Goal: Obtain resource: Download file/media

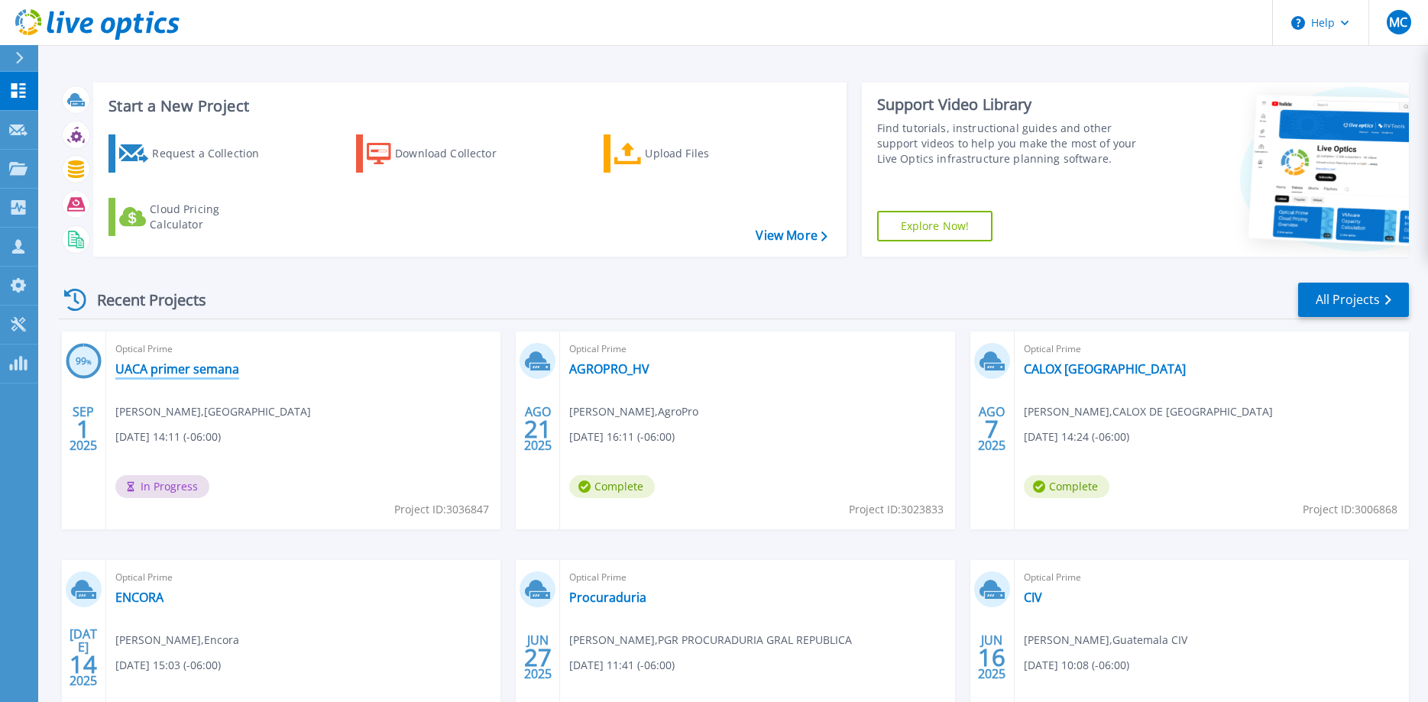
click at [157, 374] on link "UACA primer semana" at bounding box center [177, 368] width 124 height 15
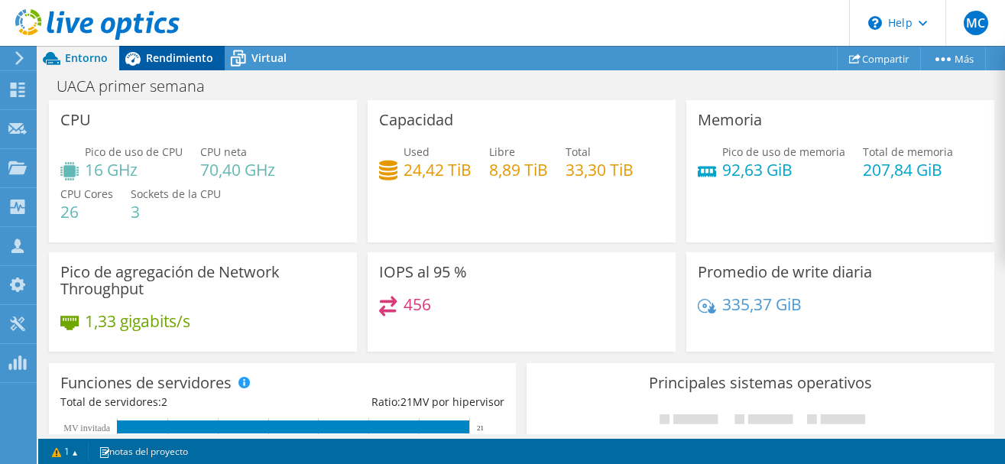
click at [171, 59] on span "Rendimiento" at bounding box center [179, 57] width 67 height 15
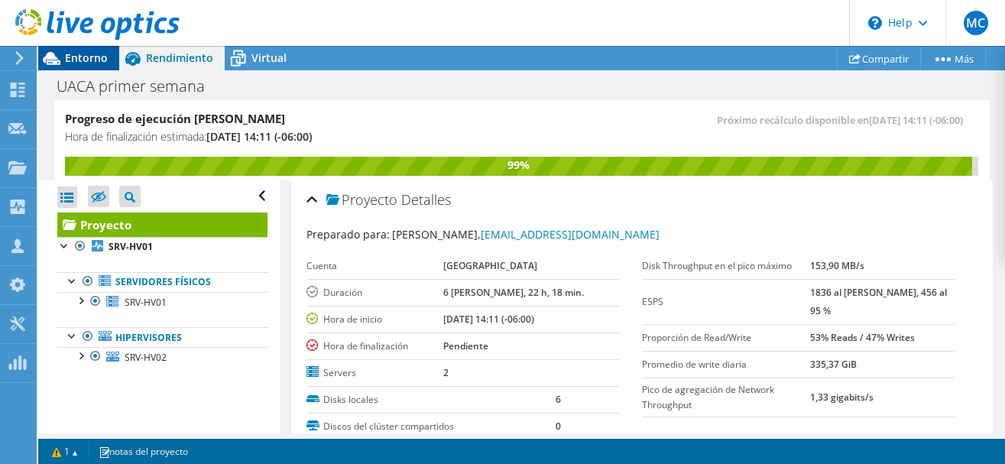
click at [81, 61] on span "Entorno" at bounding box center [86, 57] width 43 height 15
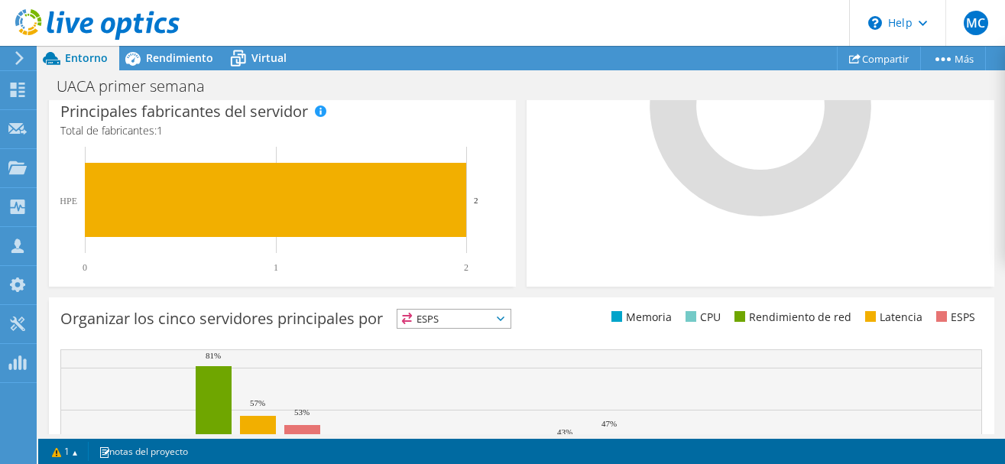
scroll to position [468, 0]
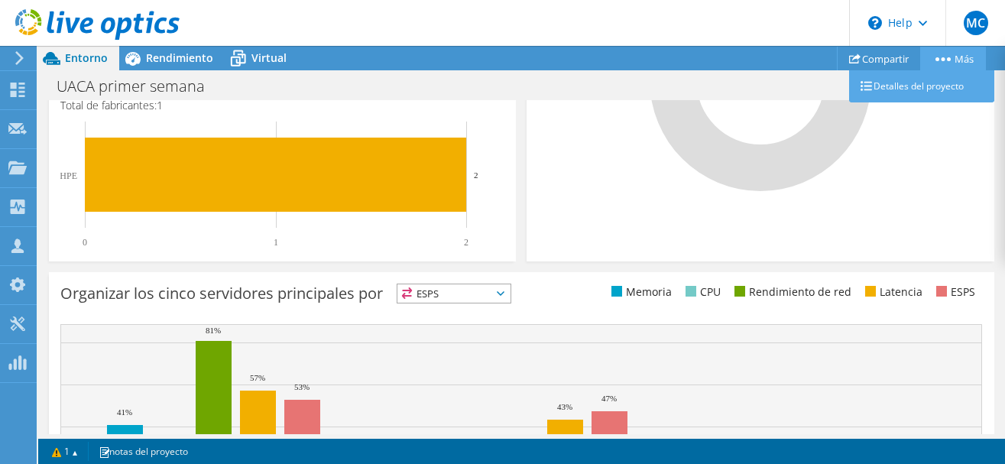
click at [954, 63] on link "Más" at bounding box center [953, 59] width 66 height 24
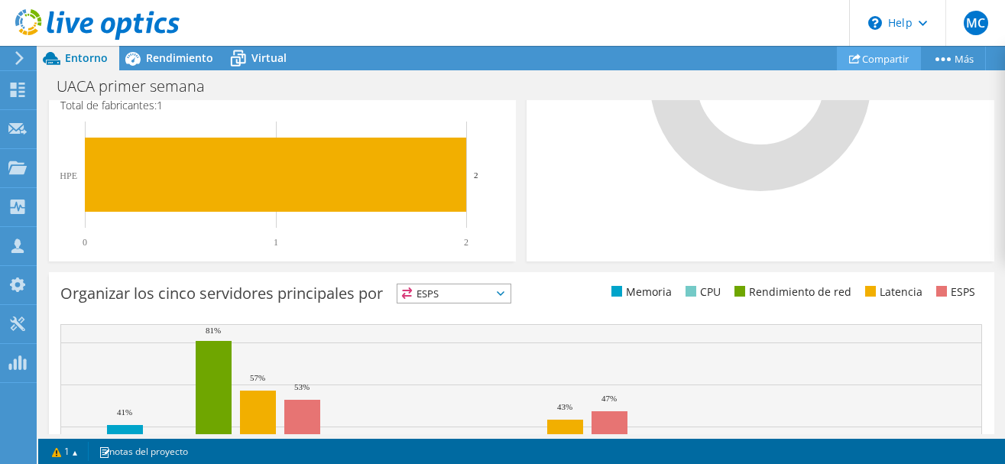
click at [876, 60] on link "Compartir" at bounding box center [879, 59] width 84 height 24
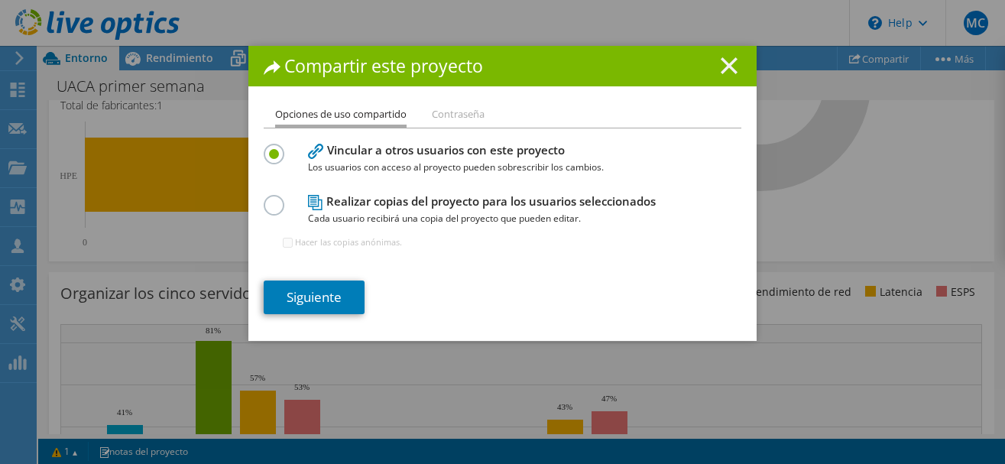
click at [721, 63] on icon at bounding box center [729, 65] width 17 height 17
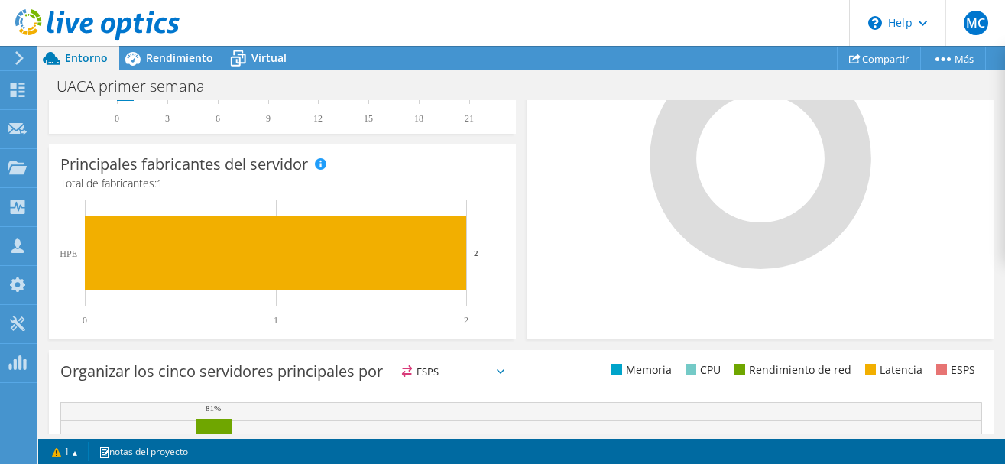
scroll to position [0, 0]
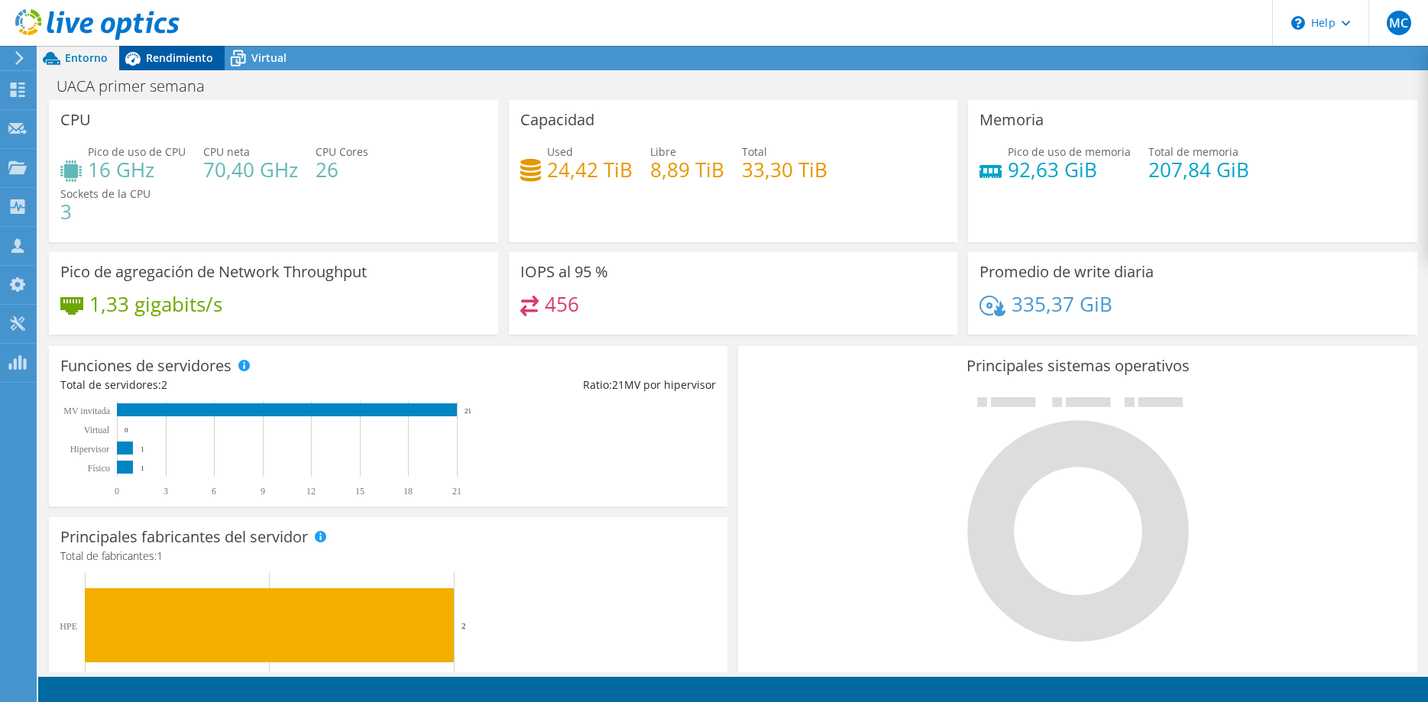
drag, startPoint x: 176, startPoint y: 58, endPoint x: 225, endPoint y: 59, distance: 48.9
click at [177, 58] on span "Rendimiento" at bounding box center [179, 57] width 67 height 15
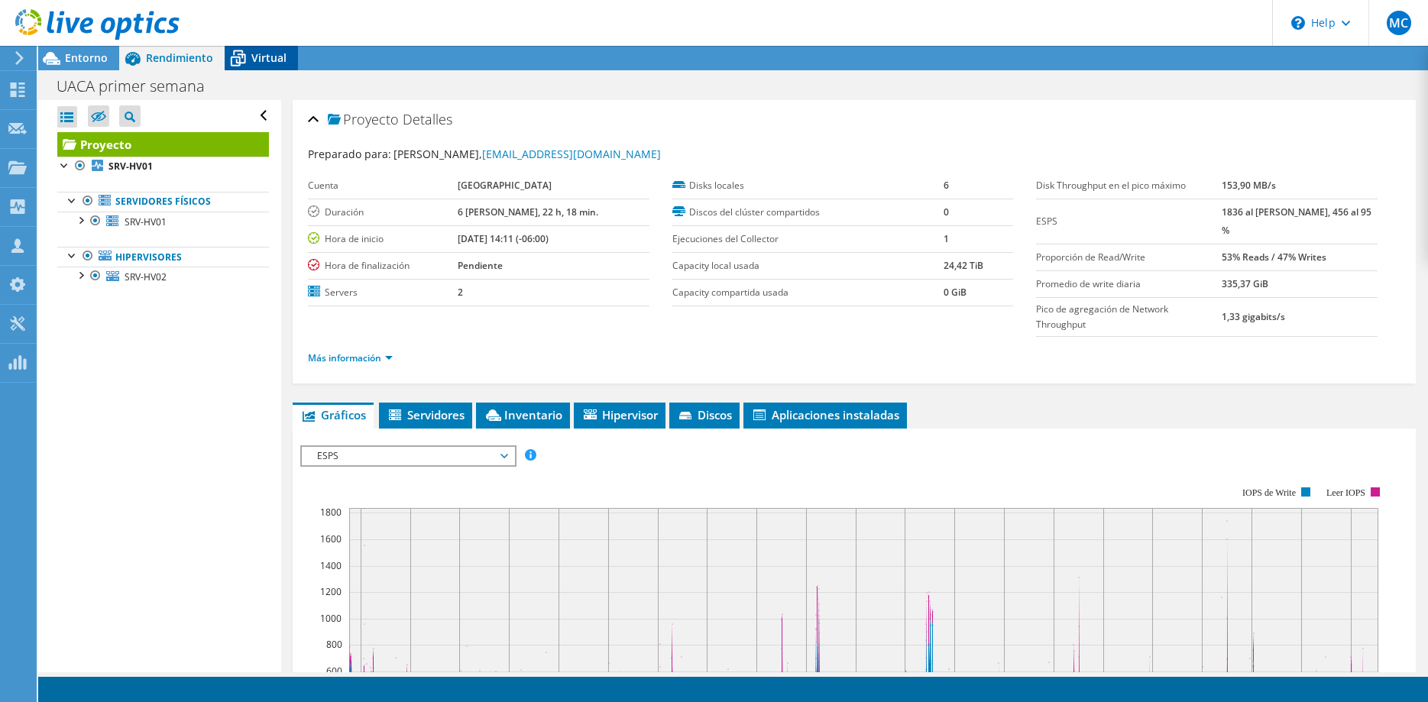
click at [251, 58] on div "Virtual" at bounding box center [261, 58] width 73 height 24
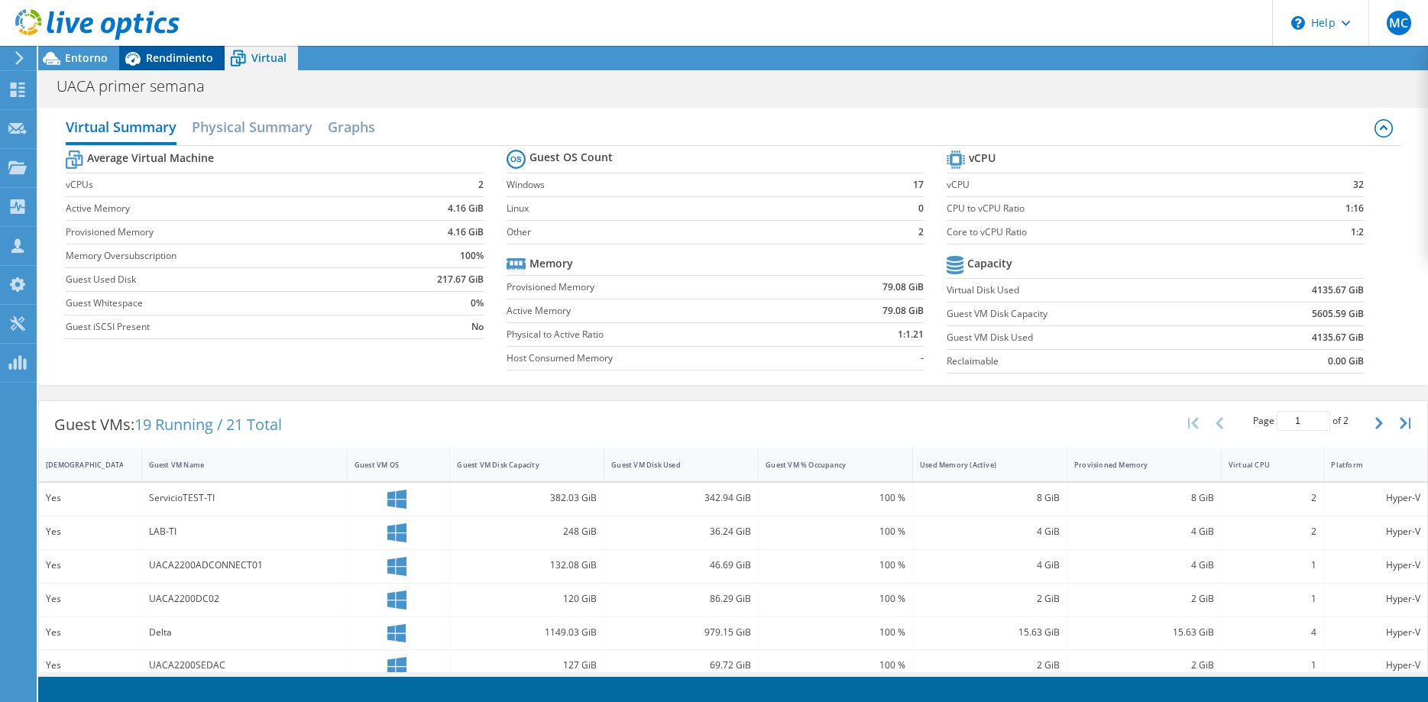
click at [160, 59] on span "Rendimiento" at bounding box center [179, 57] width 67 height 15
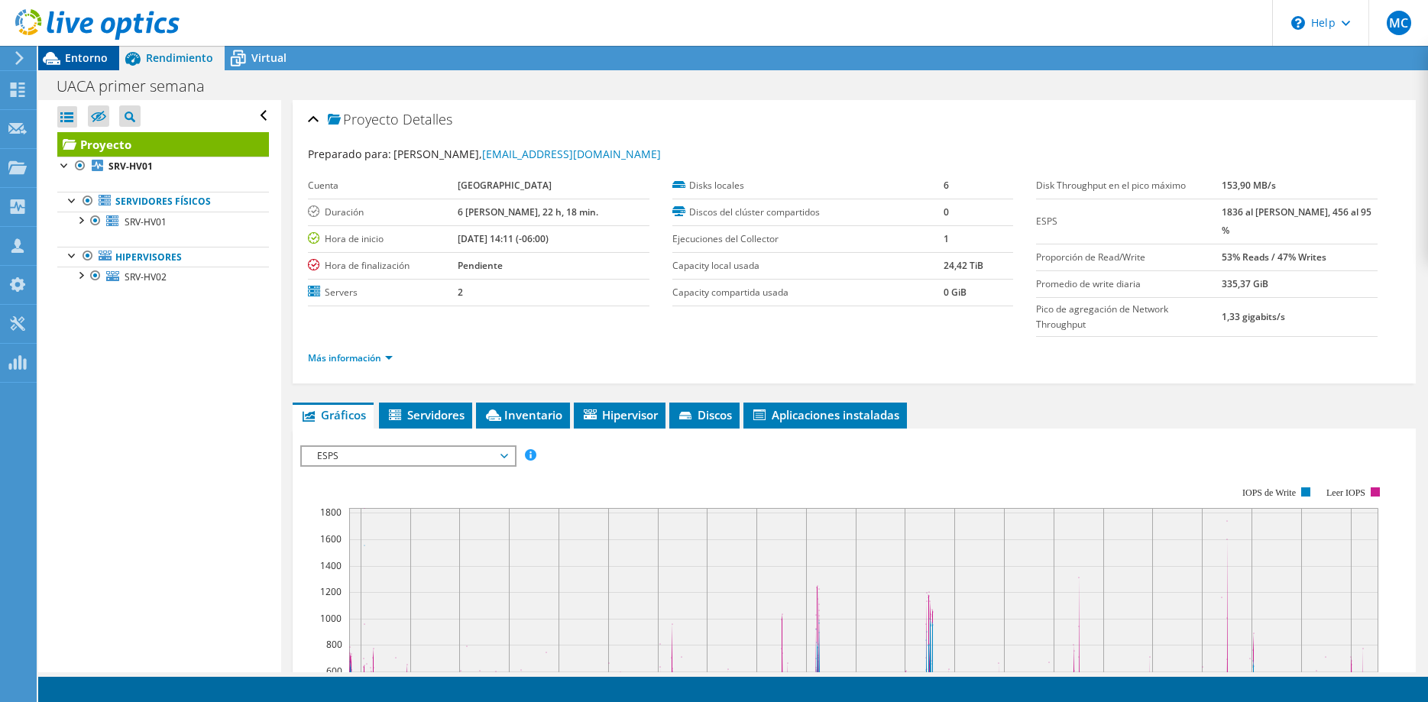
click at [80, 60] on span "Entorno" at bounding box center [86, 57] width 43 height 15
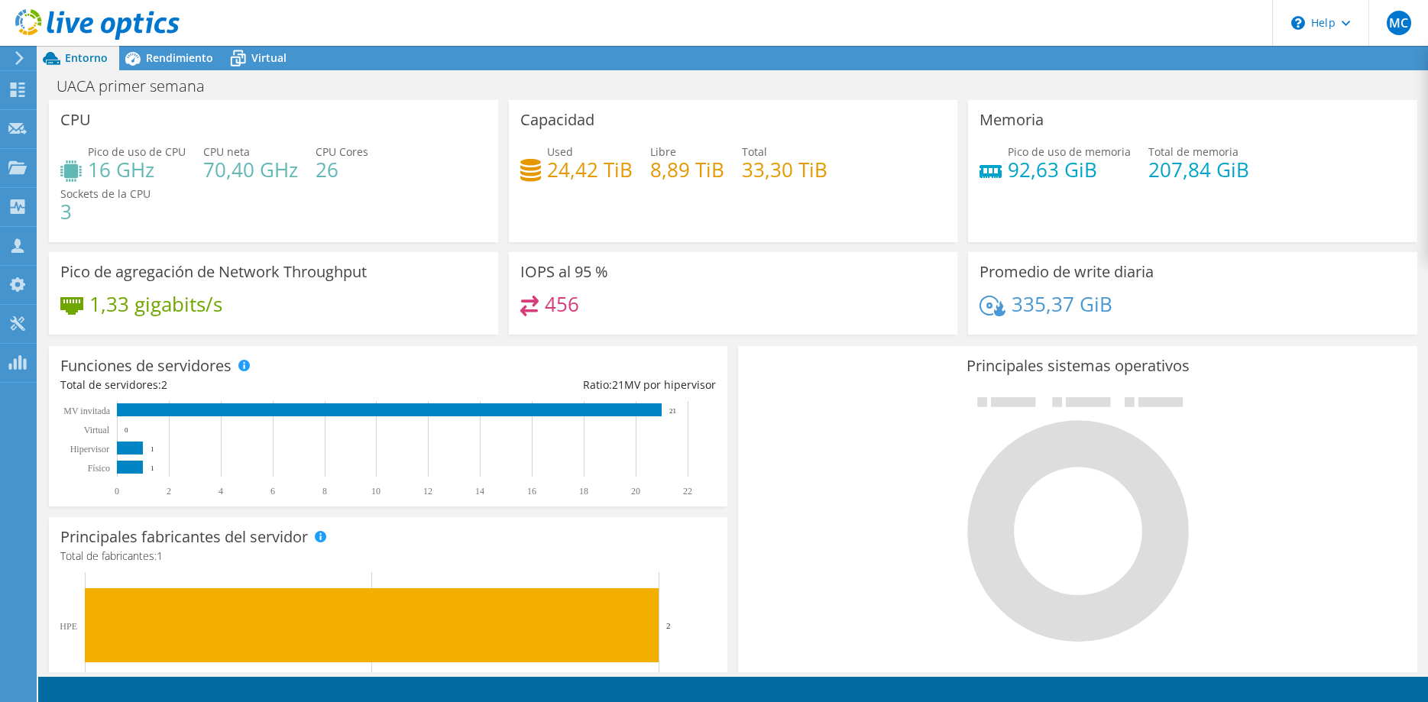
click at [287, 91] on div "UACA primer semana Imprimir" at bounding box center [733, 86] width 1390 height 28
click at [49, 165] on div "Proyectos" at bounding box center [77, 168] width 82 height 38
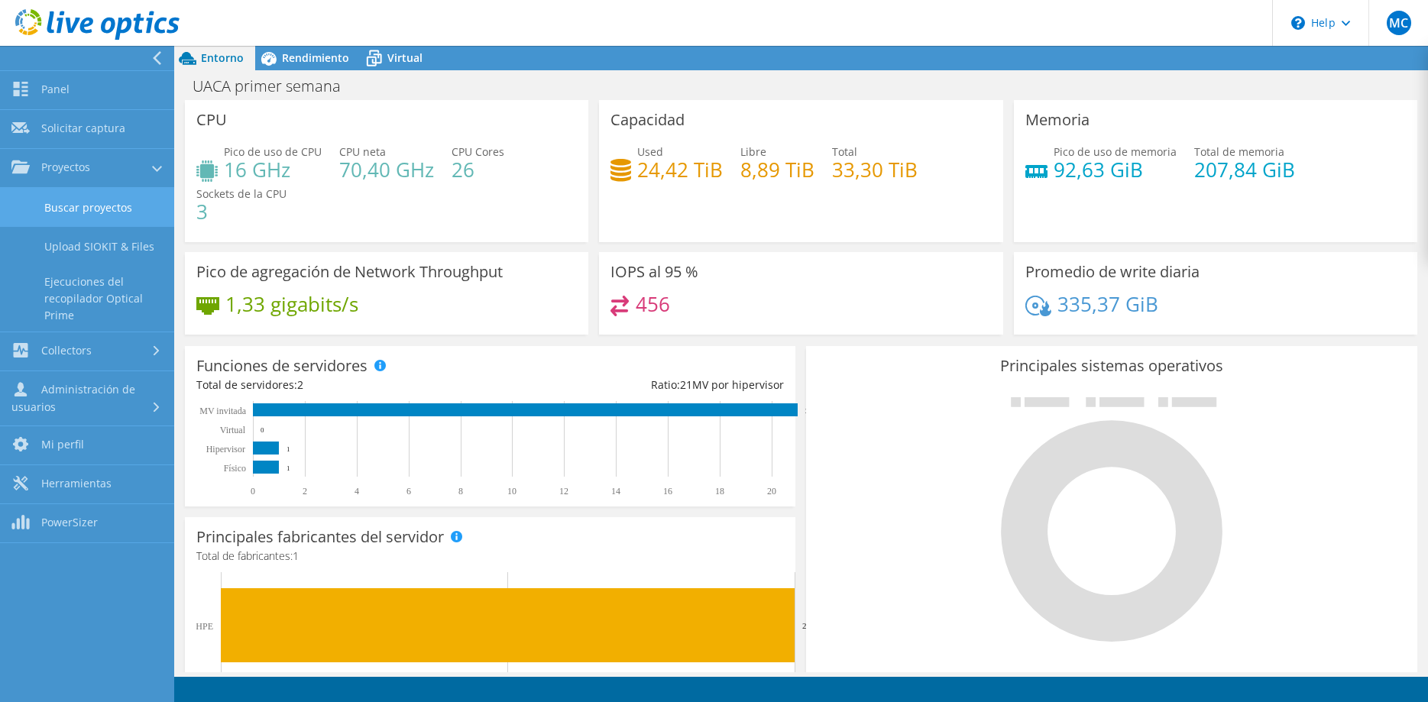
click at [88, 210] on link "Buscar proyectos" at bounding box center [87, 207] width 174 height 39
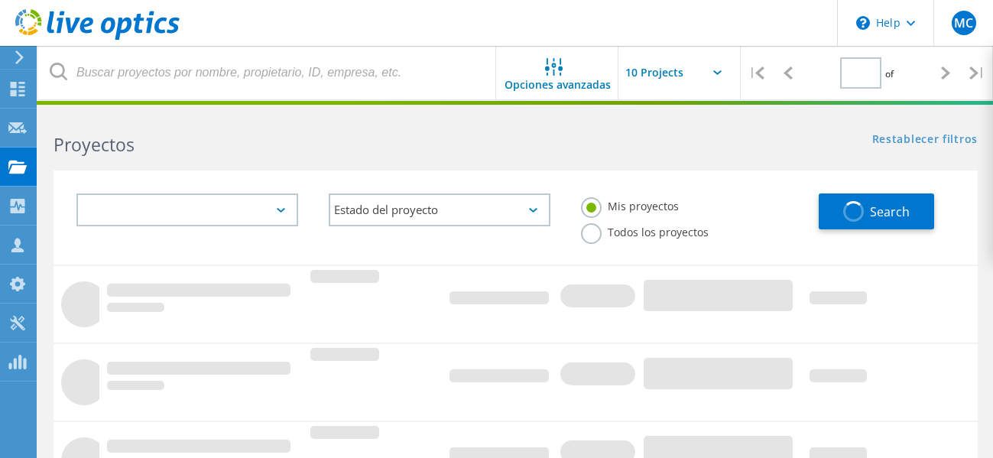
type input "1"
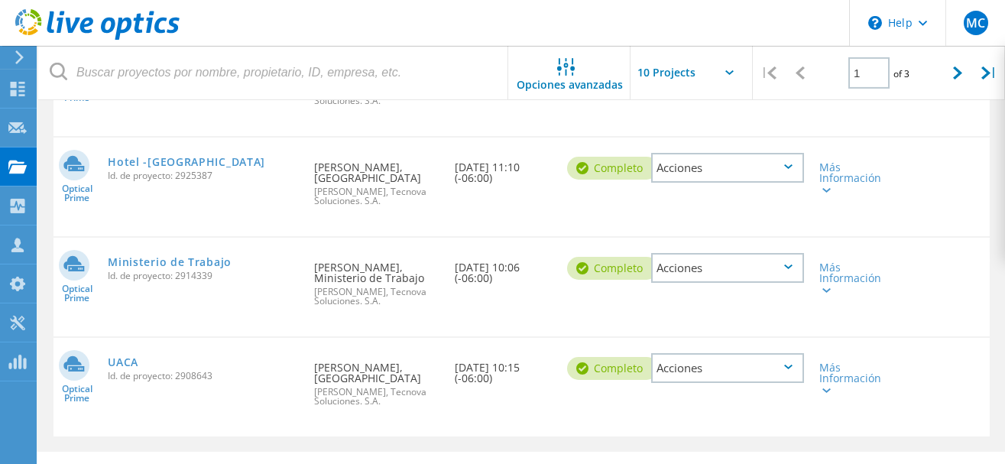
scroll to position [929, 0]
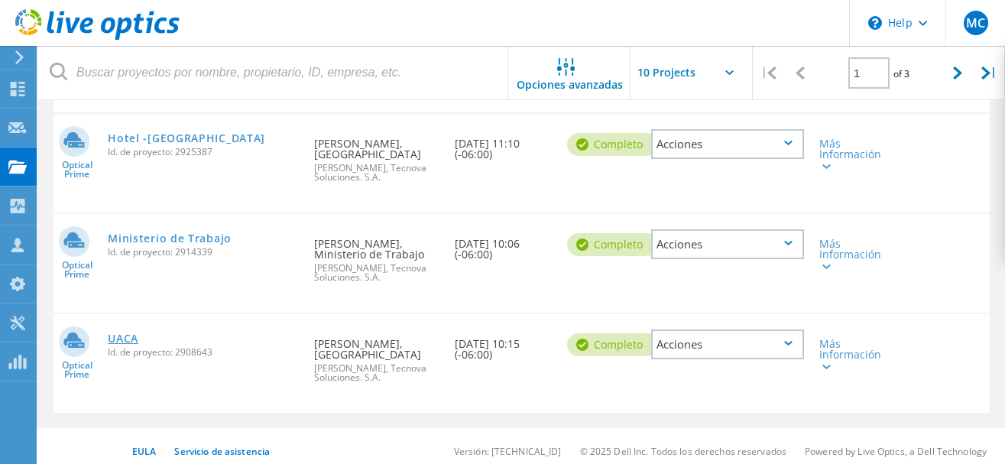
click at [111, 333] on link "UACA" at bounding box center [123, 338] width 31 height 11
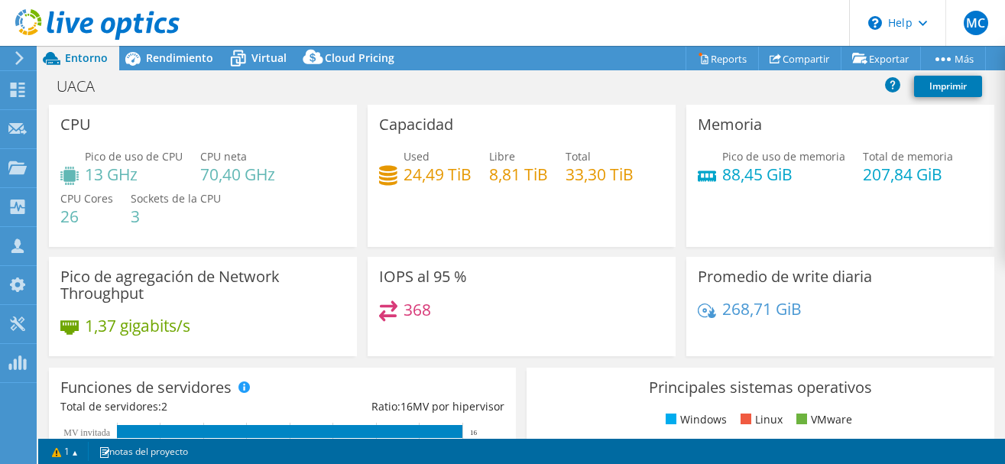
select select "USD"
click at [724, 59] on link "Reports" at bounding box center [721, 59] width 73 height 24
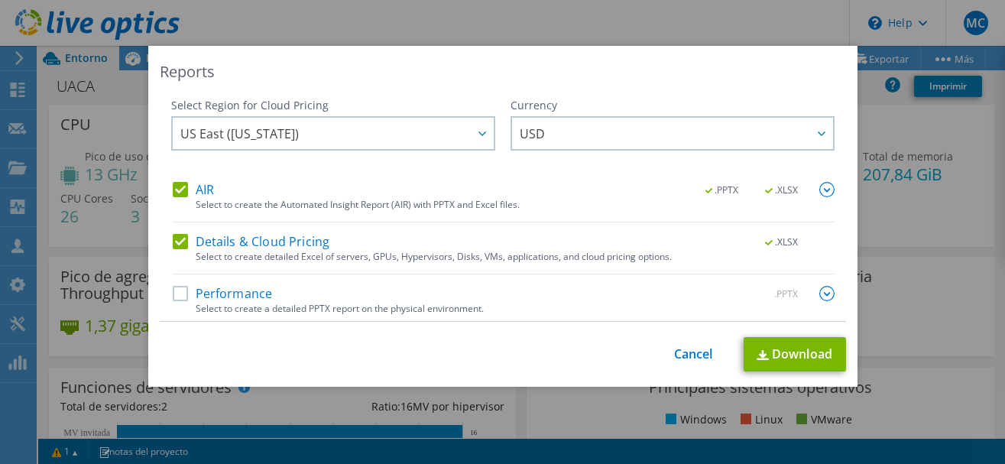
click at [182, 299] on label "Performance" at bounding box center [223, 293] width 100 height 15
click at [0, 0] on input "Performance" at bounding box center [0, 0] width 0 height 0
click at [779, 350] on link "Download" at bounding box center [795, 354] width 102 height 34
click at [703, 360] on link "Cancel" at bounding box center [693, 354] width 39 height 15
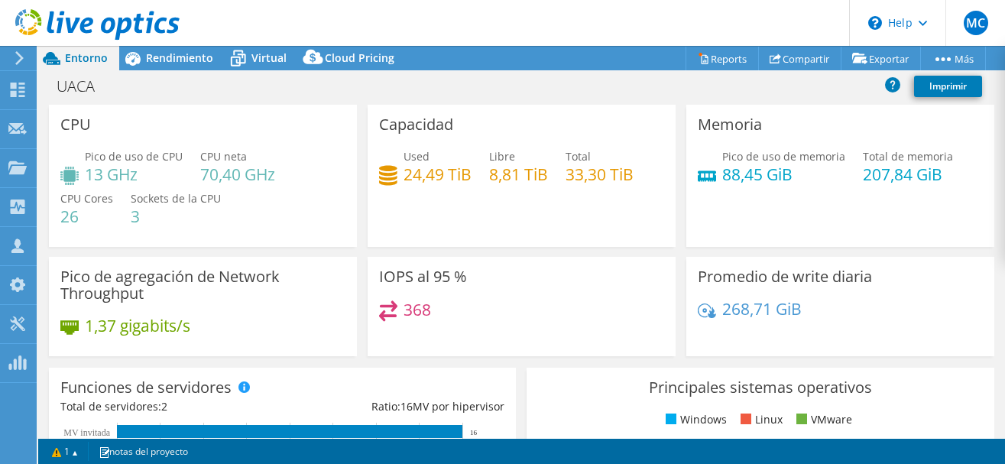
click at [21, 63] on icon at bounding box center [19, 58] width 11 height 14
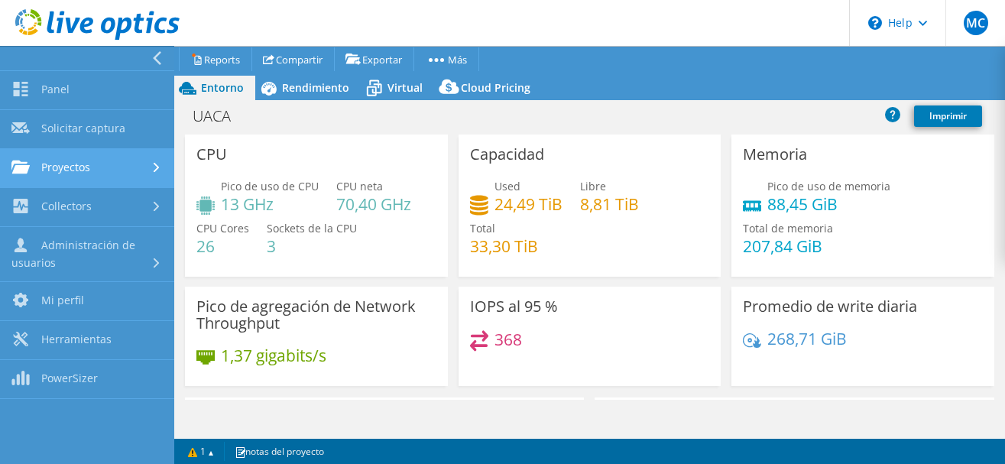
click at [147, 168] on link "Proyectos" at bounding box center [87, 168] width 174 height 39
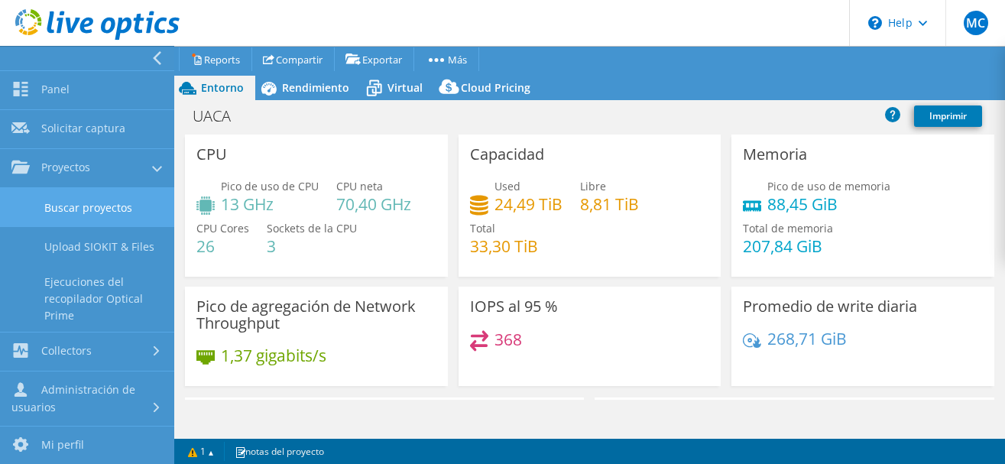
click at [99, 212] on link "Buscar proyectos" at bounding box center [87, 207] width 174 height 39
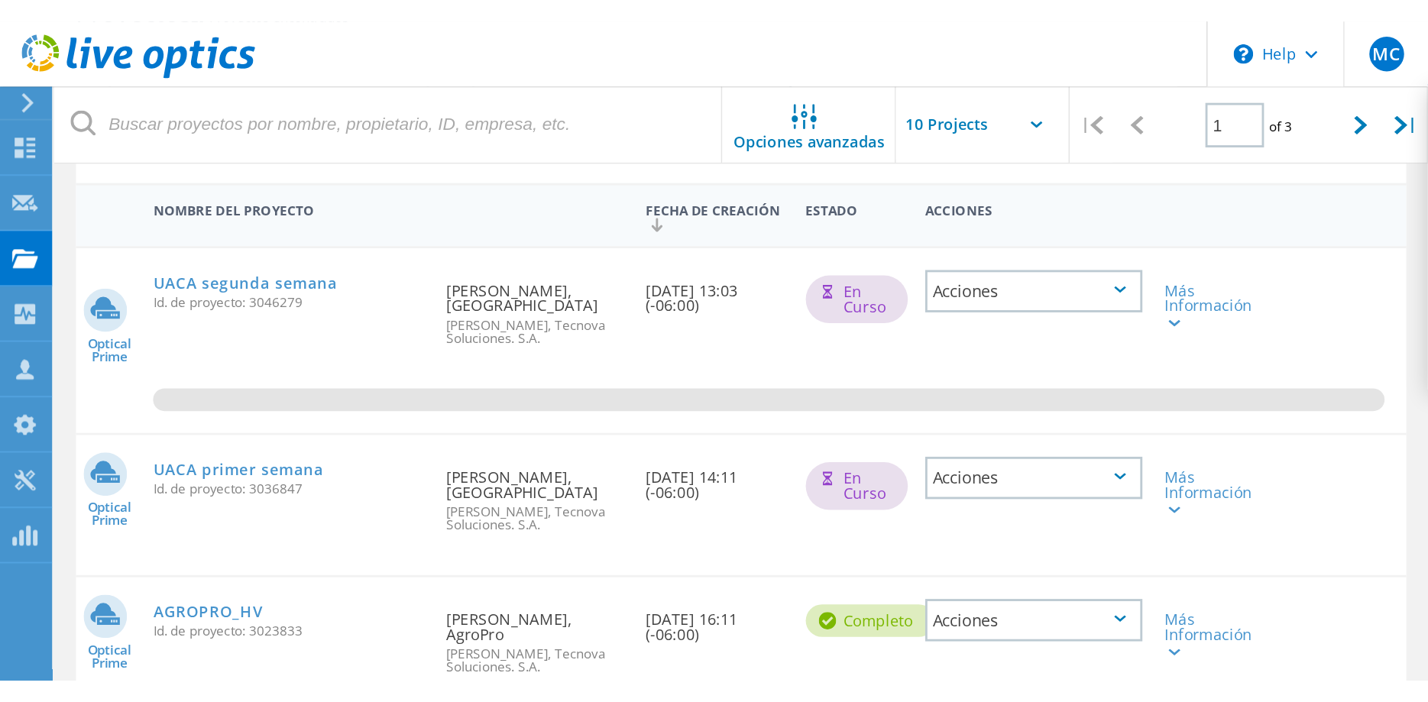
scroll to position [156, 0]
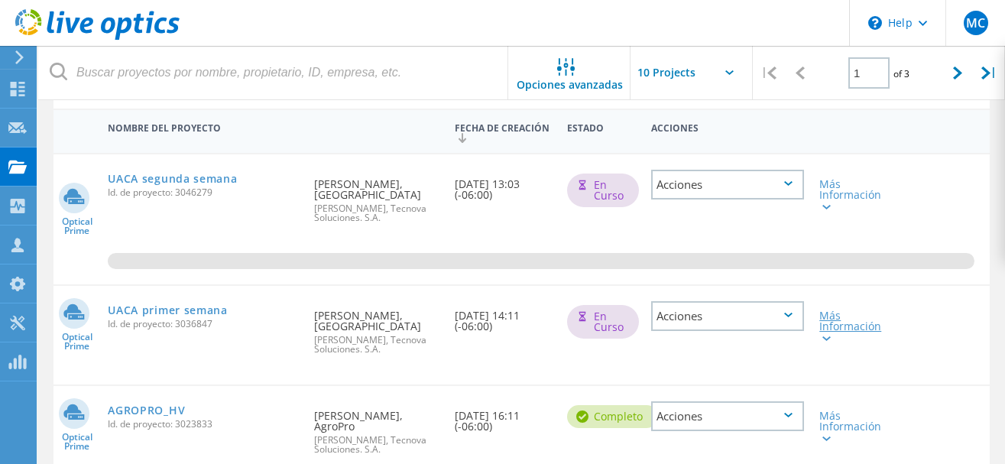
click at [831, 342] on div "Más Información" at bounding box center [849, 326] width 60 height 32
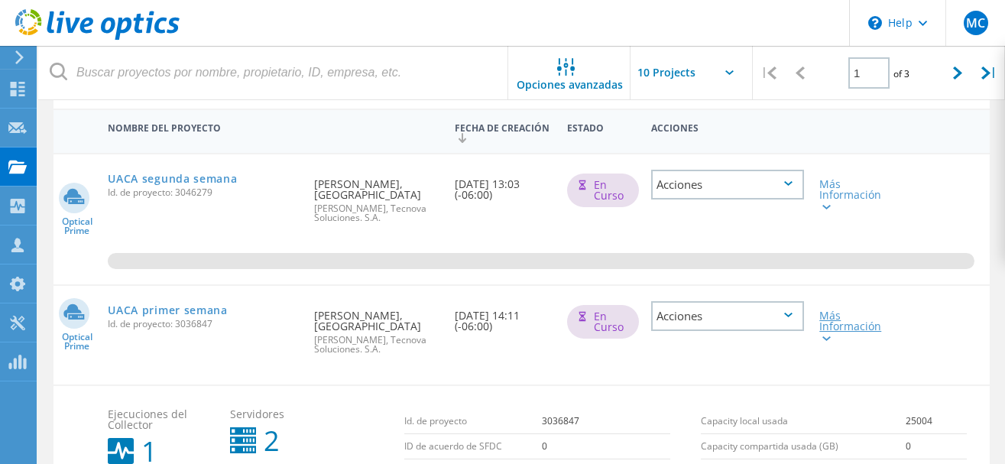
click at [831, 342] on div "Más Información" at bounding box center [849, 326] width 60 height 32
